Goal: Information Seeking & Learning: Learn about a topic

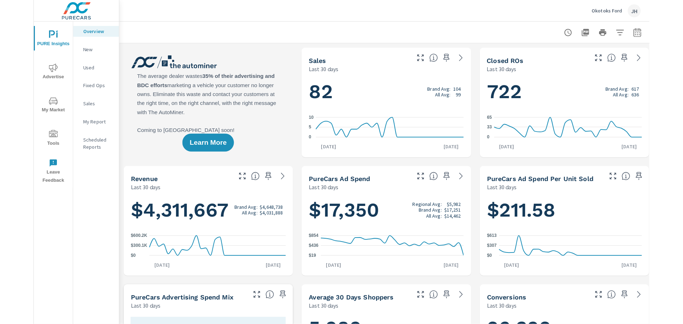
scroll to position [133, 0]
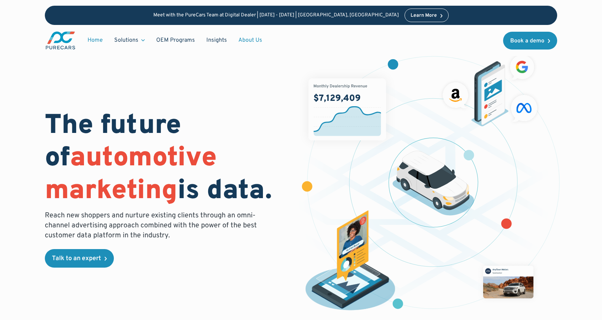
click at [242, 39] on link "About Us" at bounding box center [250, 40] width 35 height 14
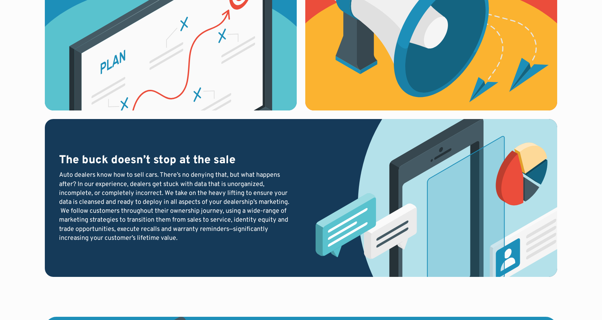
scroll to position [997, 0]
